Goal: Information Seeking & Learning: Check status

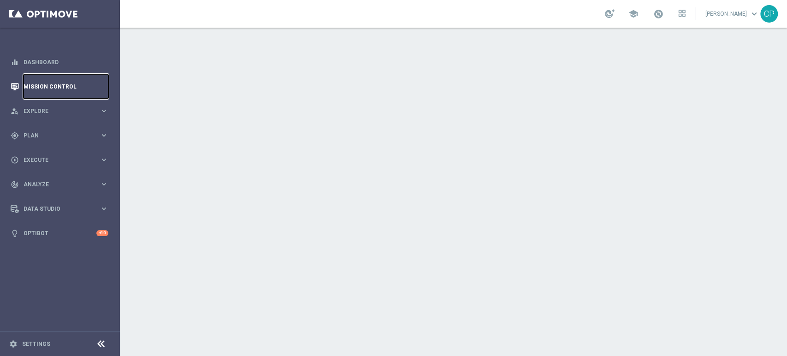
click at [66, 88] on link "Mission Control" at bounding box center [66, 86] width 85 height 24
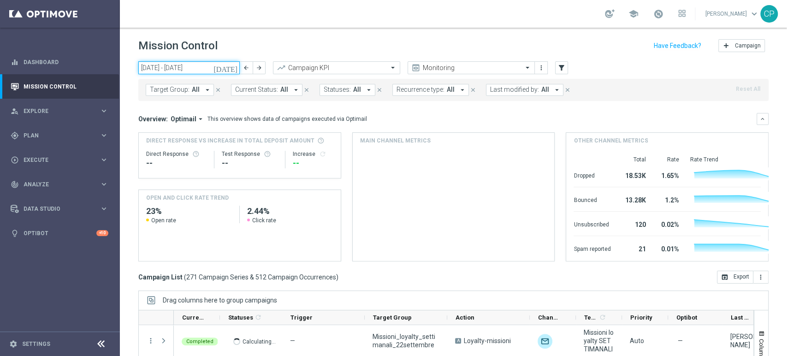
click at [227, 66] on input "[DATE] - [DATE]" at bounding box center [188, 67] width 101 height 13
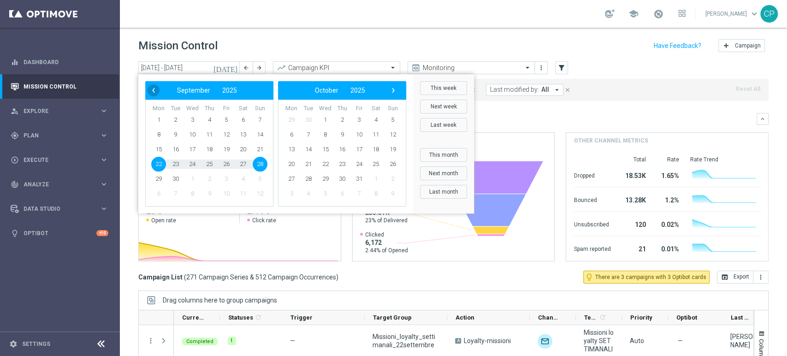
click at [152, 92] on span "‹" at bounding box center [153, 90] width 12 height 12
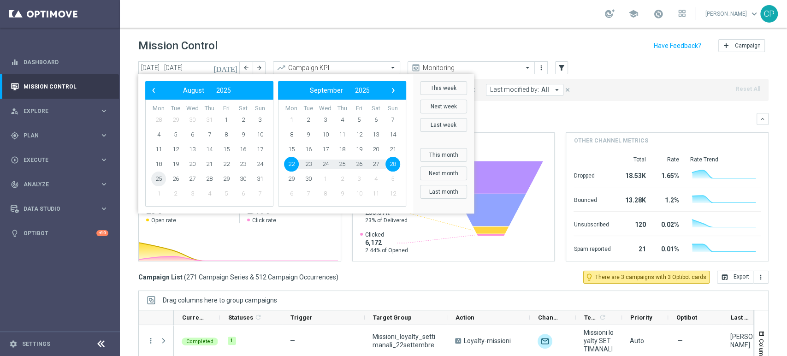
click at [165, 178] on span "25" at bounding box center [158, 178] width 15 height 15
click at [209, 179] on span "28" at bounding box center [209, 178] width 15 height 15
type input "[DATE] - [DATE]"
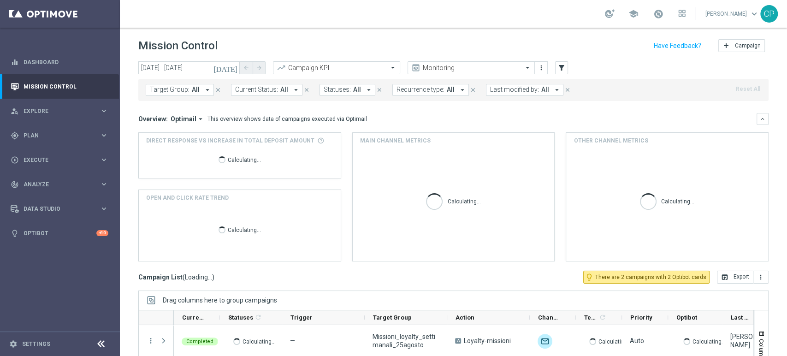
click at [519, 88] on span "Last modified by:" at bounding box center [514, 90] width 49 height 8
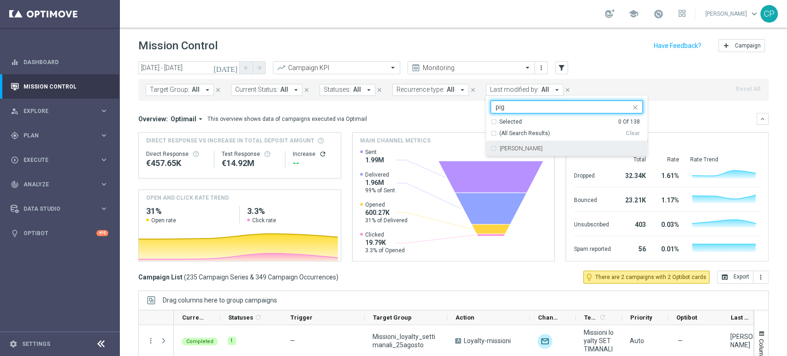
click at [510, 149] on label "[PERSON_NAME]" at bounding box center [521, 149] width 43 height 6
type input "pig"
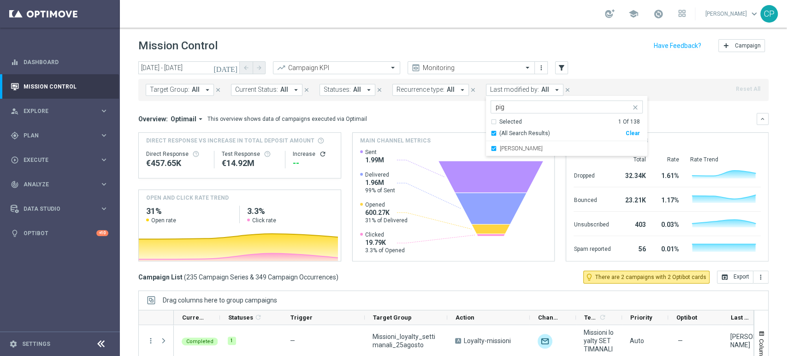
click at [433, 110] on mini-dashboard "Overview: Optimail arrow_drop_down This overview shows data of campaigns execut…" at bounding box center [453, 186] width 630 height 170
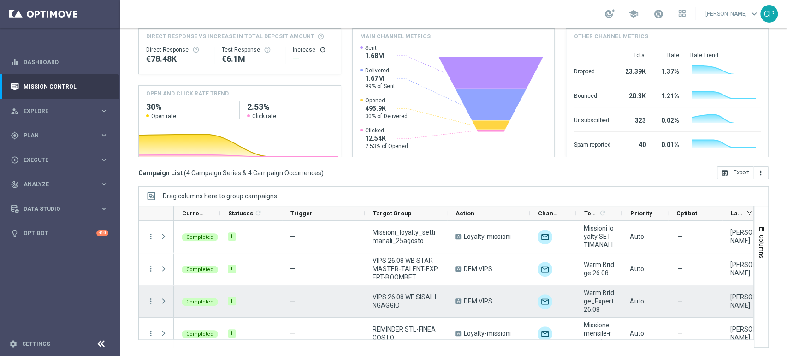
scroll to position [11, 0]
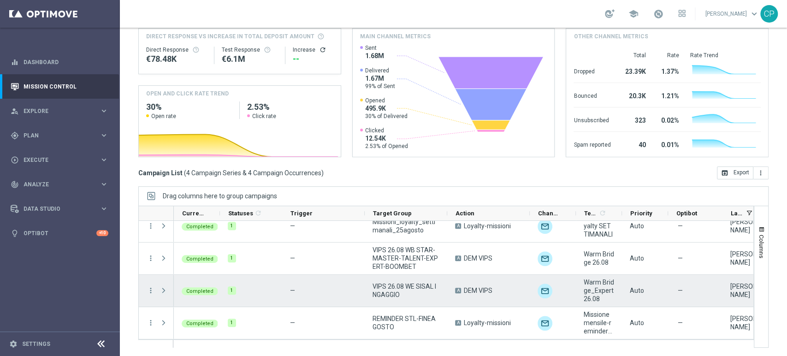
click at [162, 291] on span "Press SPACE to select this row." at bounding box center [163, 290] width 8 height 7
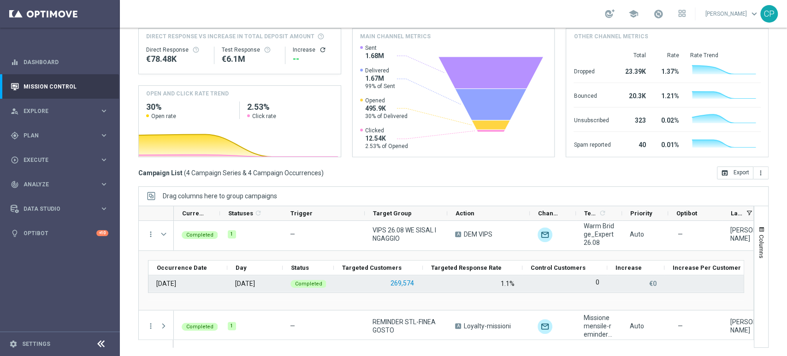
scroll to position [70, 0]
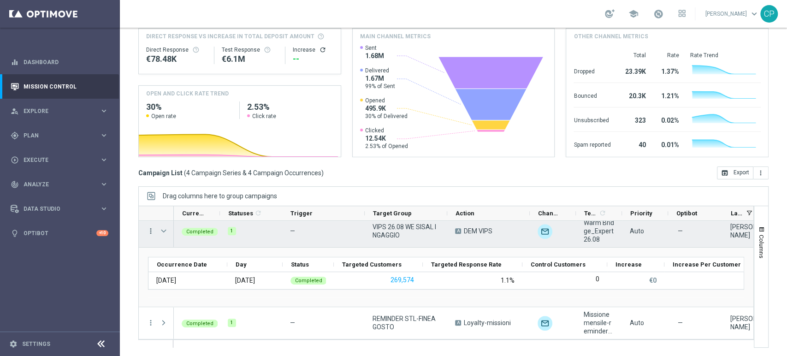
click at [151, 231] on icon "more_vert" at bounding box center [151, 231] width 8 height 8
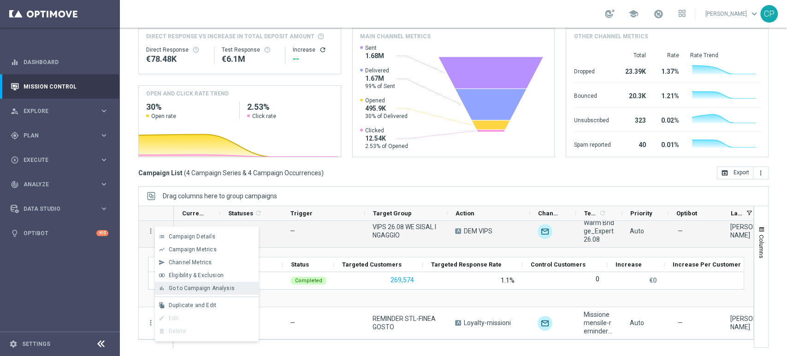
click at [196, 289] on span "Go to Campaign Analysis" at bounding box center [202, 288] width 66 height 6
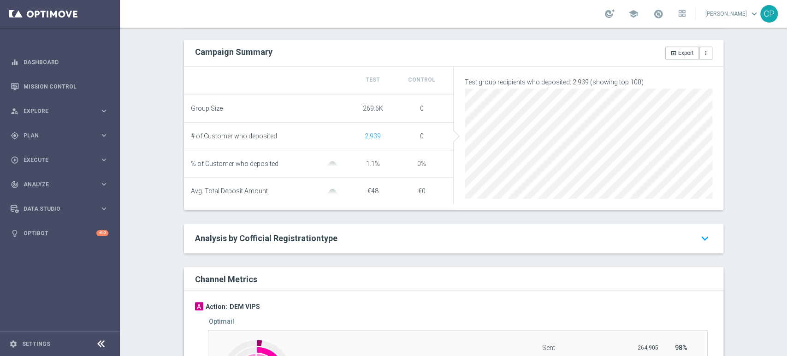
scroll to position [446, 0]
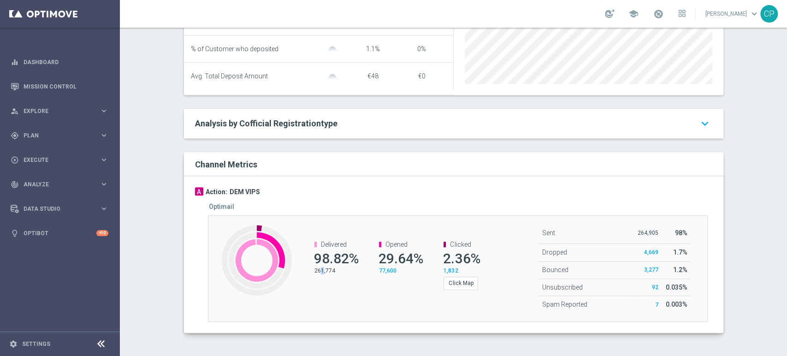
click at [317, 272] on p "261,774" at bounding box center [334, 270] width 41 height 7
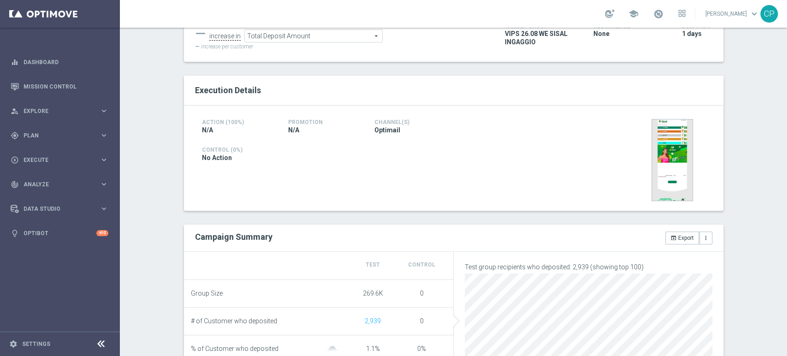
scroll to position [100, 0]
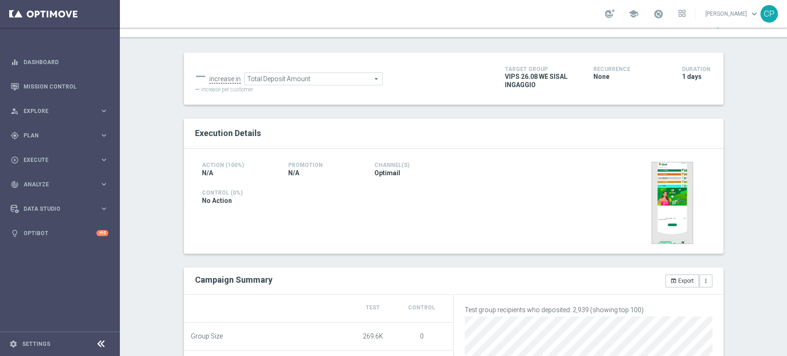
drag, startPoint x: 313, startPoint y: 204, endPoint x: 500, endPoint y: 62, distance: 234.5
click at [505, 85] on span "VIPS 26.08 WE SISAL INGAGGIO" at bounding box center [542, 80] width 75 height 17
click at [48, 108] on span "Explore" at bounding box center [62, 111] width 76 height 6
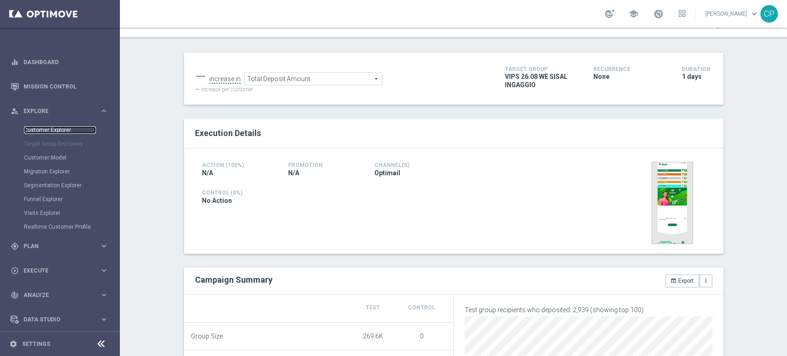
click at [50, 130] on link "Customer Explorer" at bounding box center [60, 129] width 72 height 7
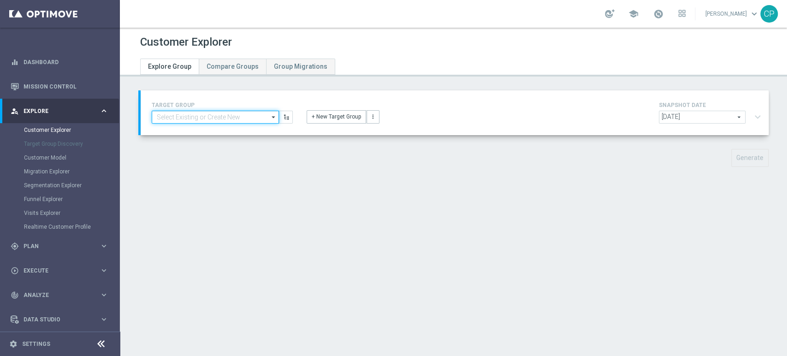
click at [177, 116] on input at bounding box center [215, 117] width 127 height 13
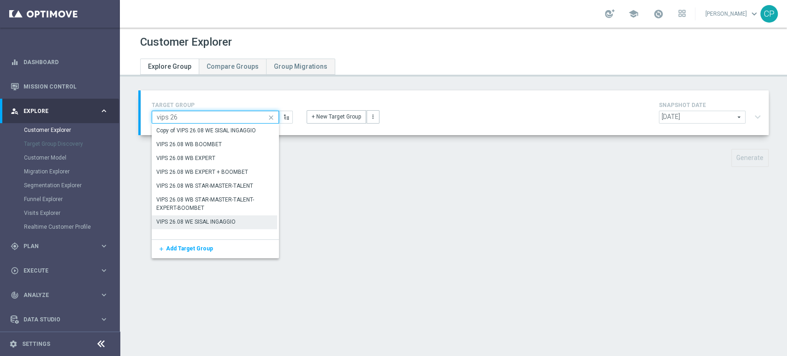
type input "vips 26"
click at [198, 219] on div "VIPS 26.08 WE SISAL INGAGGIO" at bounding box center [195, 222] width 79 height 8
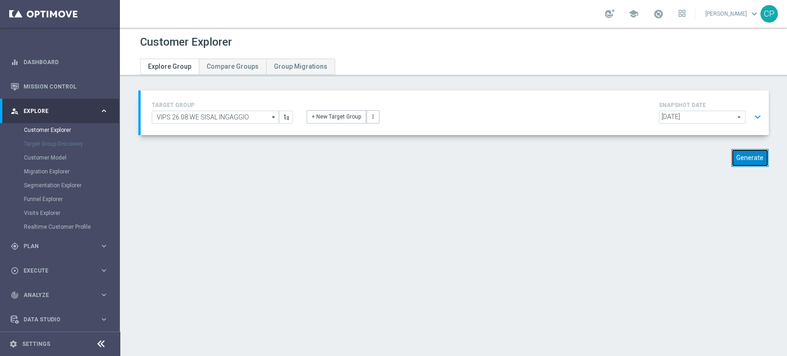
click at [745, 155] on button "Generate" at bounding box center [749, 158] width 37 height 18
